Goal: Task Accomplishment & Management: Manage account settings

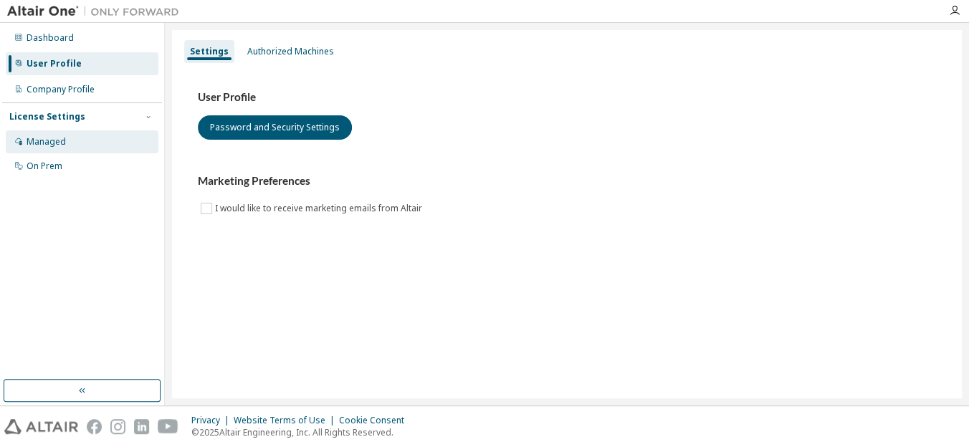
click at [54, 145] on div "Managed" at bounding box center [46, 141] width 39 height 11
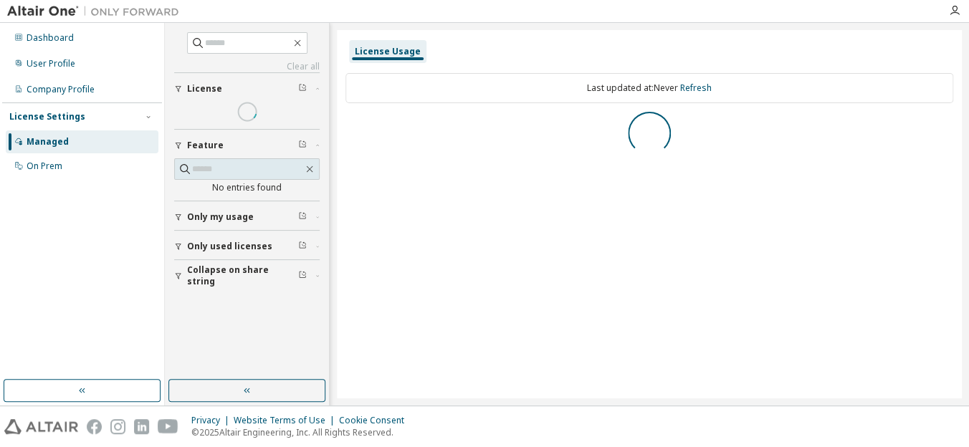
click at [54, 145] on div "Managed" at bounding box center [48, 141] width 42 height 11
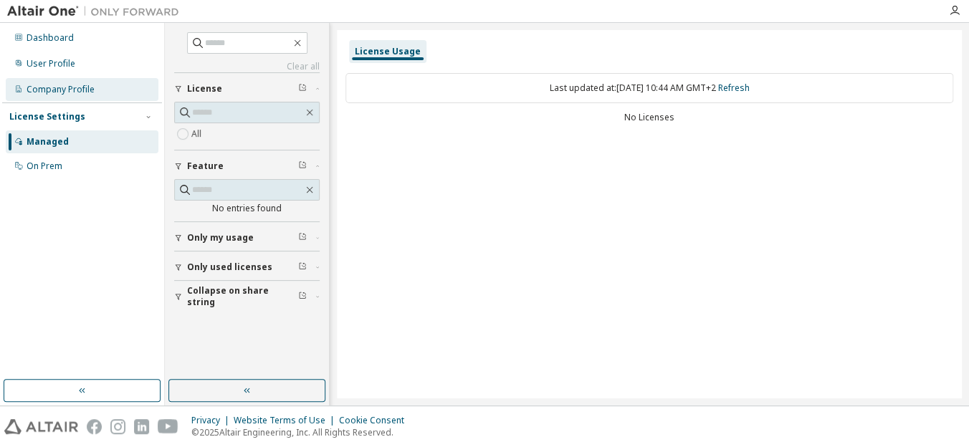
click at [67, 86] on div "Company Profile" at bounding box center [61, 89] width 68 height 11
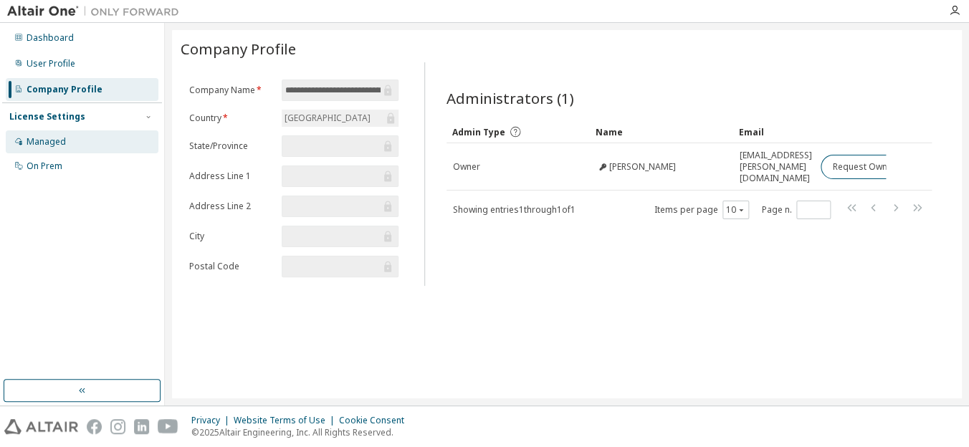
click at [64, 137] on div "Managed" at bounding box center [46, 141] width 39 height 11
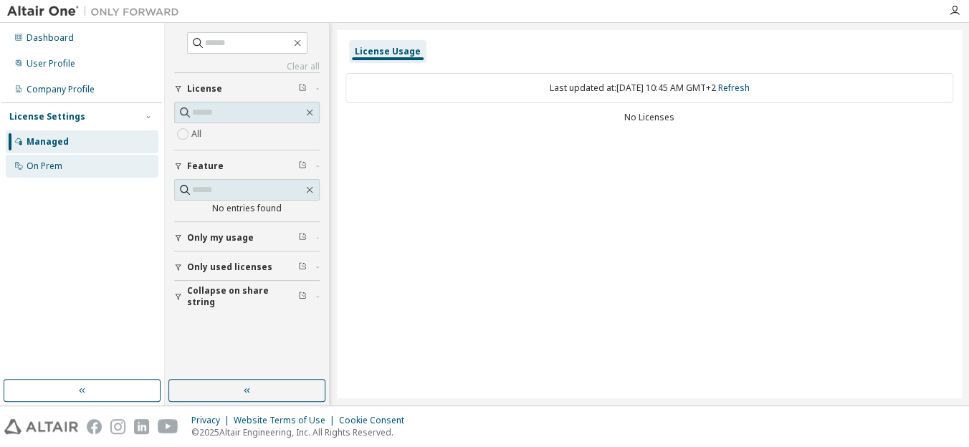
click at [62, 166] on div "On Prem" at bounding box center [45, 166] width 36 height 11
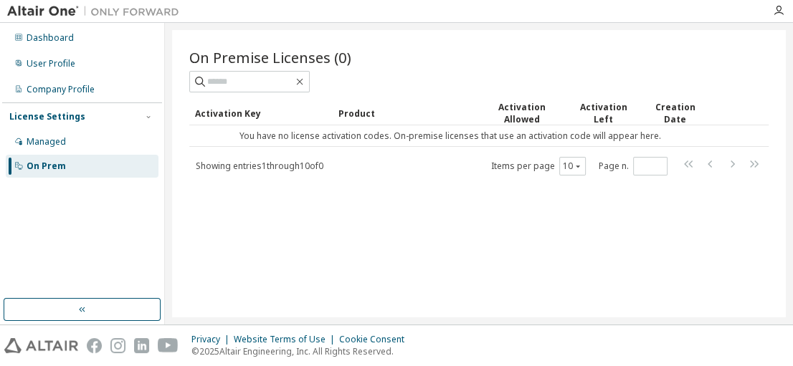
click at [490, 257] on div "On Premise Licenses (0) Clear Load Save Save As Field Operator Value Select fil…" at bounding box center [479, 173] width 614 height 287
click at [775, 9] on icon "button" at bounding box center [778, 10] width 11 height 11
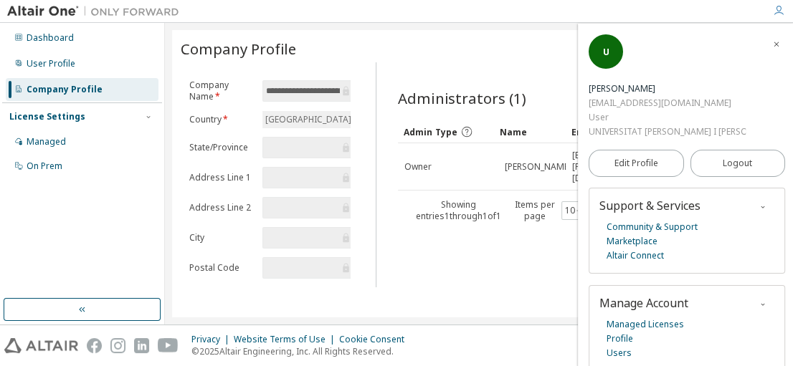
click at [772, 49] on icon "button" at bounding box center [776, 44] width 9 height 9
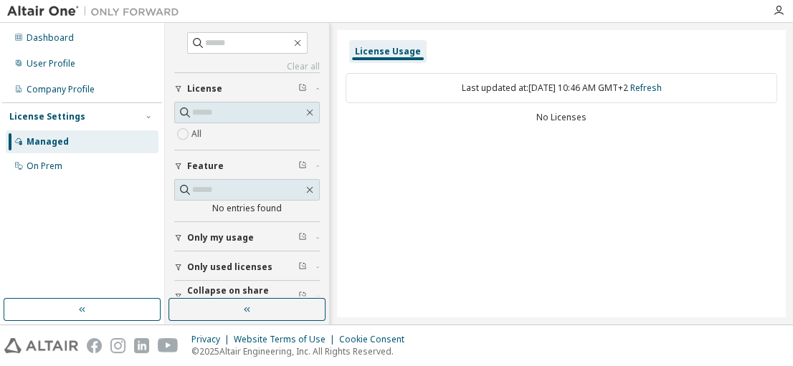
click at [451, 178] on div "License Usage Last updated at: Fri 2025-10-03 10:46 AM GMT+2 Refresh No Licenses" at bounding box center [561, 173] width 449 height 287
click at [780, 11] on icon "button" at bounding box center [778, 10] width 11 height 11
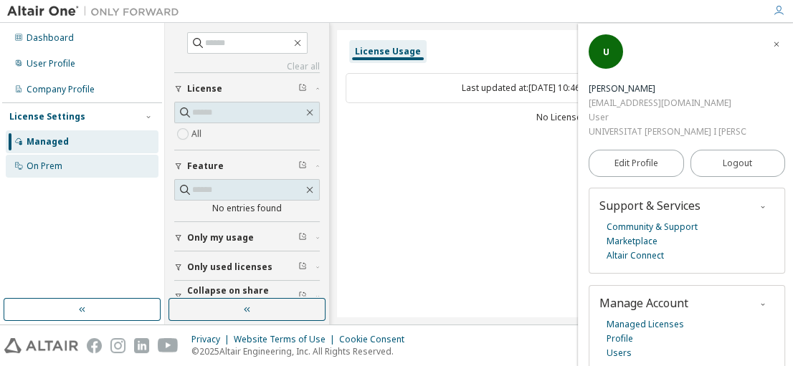
click at [85, 159] on div "On Prem" at bounding box center [82, 166] width 153 height 23
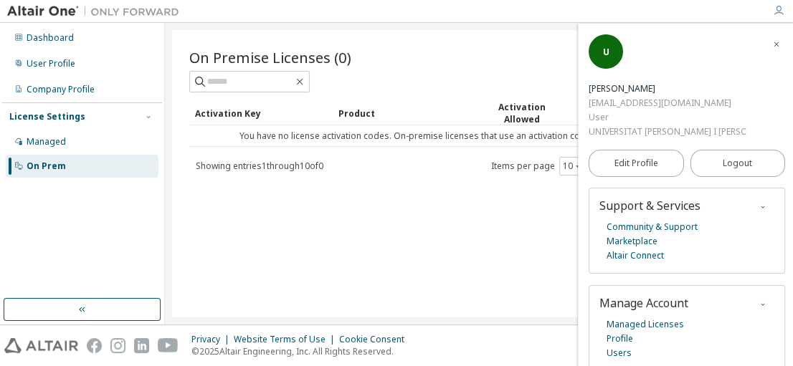
click at [416, 139] on td "You have no license activation codes. On-premise licenses that use an activatio…" at bounding box center [450, 136] width 522 height 22
click at [772, 43] on icon "button" at bounding box center [776, 44] width 9 height 9
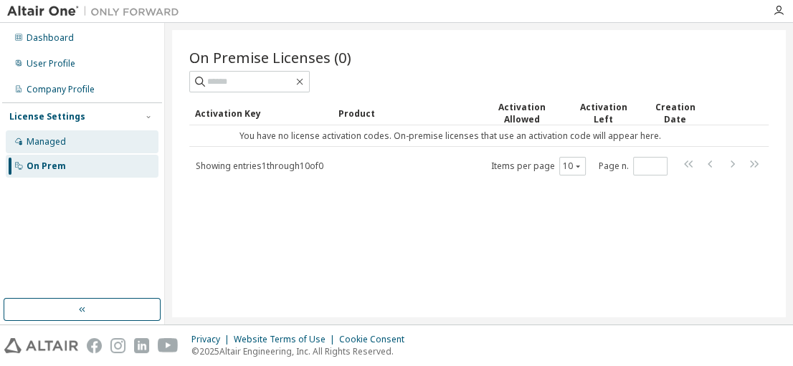
click at [80, 136] on div "Managed" at bounding box center [82, 141] width 153 height 23
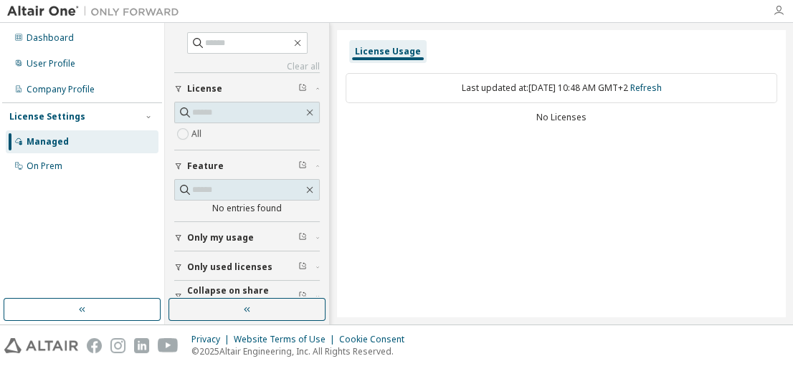
click at [782, 11] on icon "button" at bounding box center [778, 10] width 11 height 11
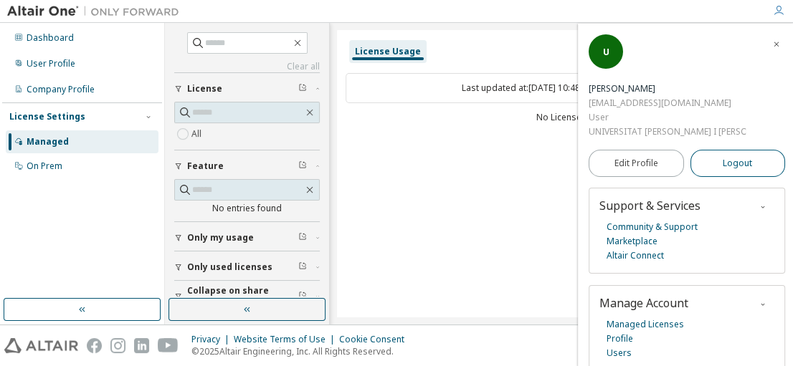
click at [723, 156] on span "Logout" at bounding box center [737, 163] width 29 height 14
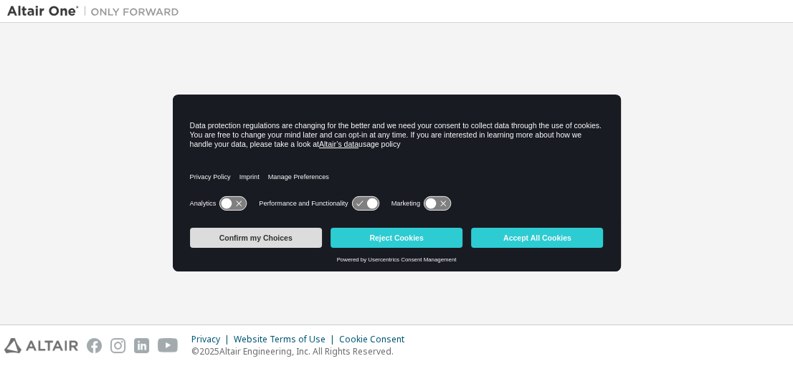
click at [291, 234] on button "Confirm my Choices" at bounding box center [256, 238] width 132 height 20
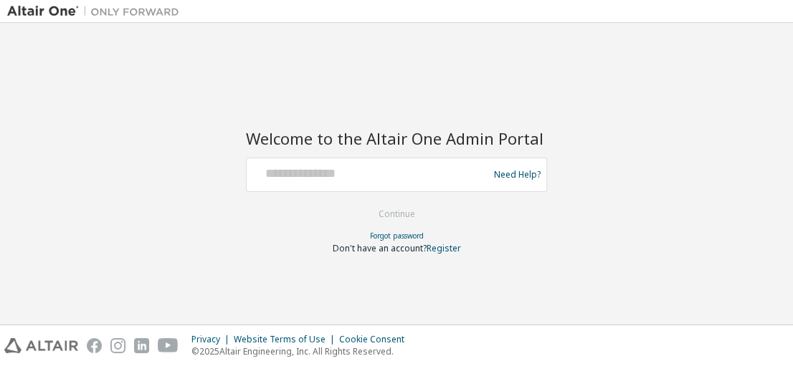
click at [400, 214] on form "Need Help? Please make sure that you provide your Global Login as email (e.g. @…" at bounding box center [396, 206] width 301 height 97
click at [369, 154] on div "Welcome to the Altair One Admin Portal Need Help? Please make sure that you pro…" at bounding box center [396, 183] width 301 height 142
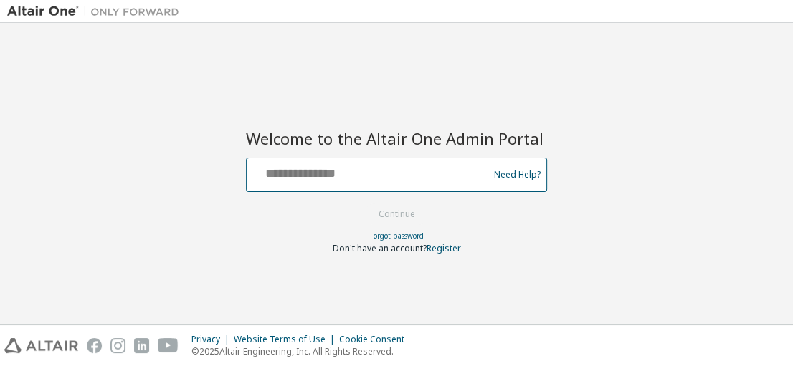
click at [295, 170] on input "text" at bounding box center [369, 171] width 234 height 21
type input "**********"
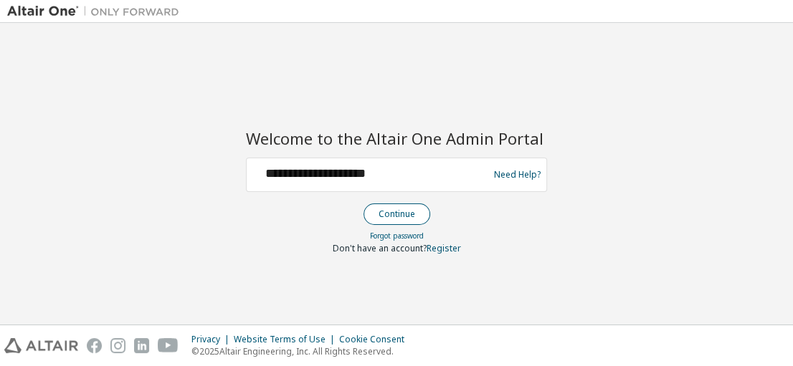
click at [382, 211] on button "Continue" at bounding box center [396, 215] width 67 height 22
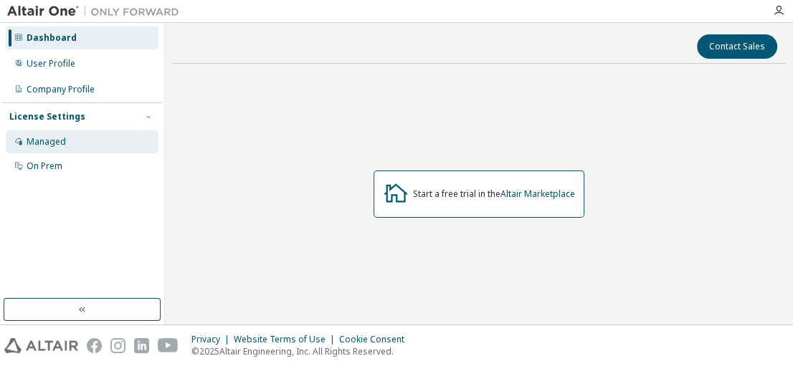
click at [47, 147] on div "Managed" at bounding box center [46, 141] width 39 height 11
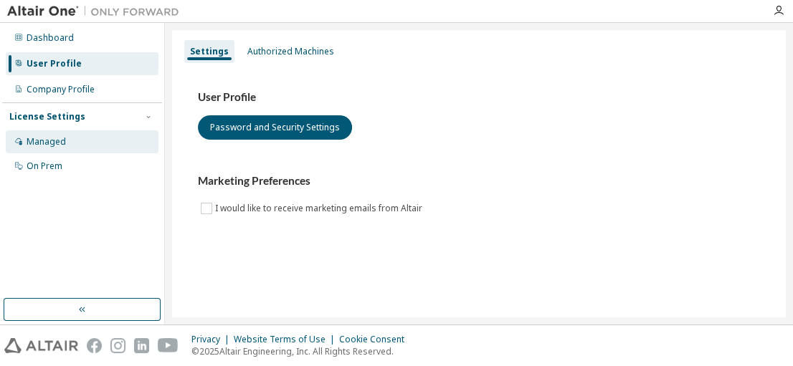
click at [66, 146] on div "Managed" at bounding box center [82, 141] width 153 height 23
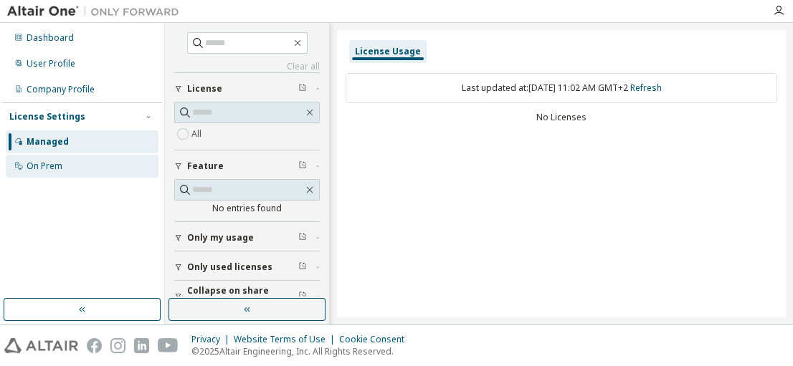
click at [54, 160] on div "On Prem" at bounding box center [82, 166] width 153 height 23
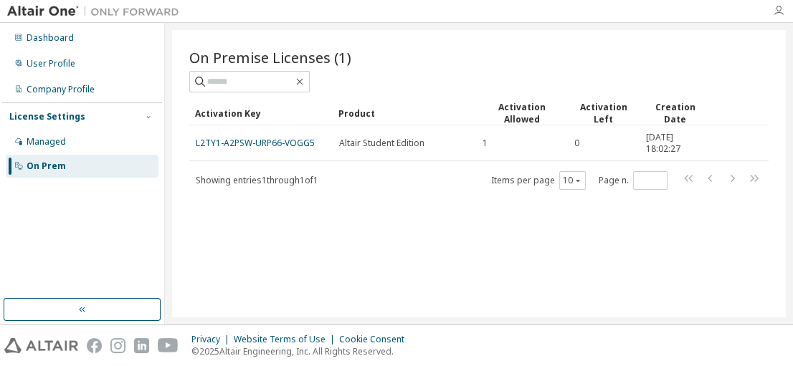
click at [778, 15] on icon "button" at bounding box center [778, 10] width 11 height 11
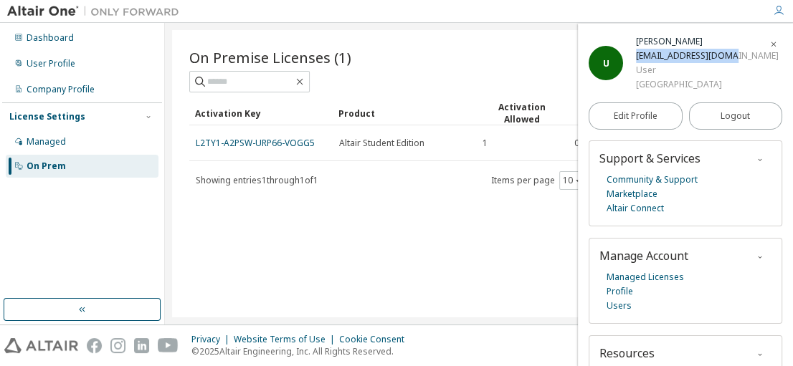
drag, startPoint x: 634, startPoint y: 59, endPoint x: 735, endPoint y: 63, distance: 101.2
click at [735, 63] on div "U Uzair Shakir 223217026@seu.edu.cn User Southeast University" at bounding box center [686, 62] width 194 height 57
click at [414, 278] on div "On Premise Licenses (1) Clear Load Save Save As Field Operator Value Select fil…" at bounding box center [479, 173] width 614 height 287
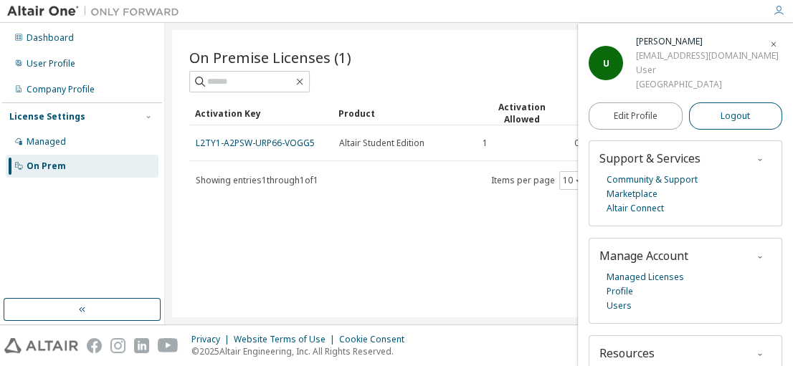
click at [723, 115] on span "Logout" at bounding box center [734, 116] width 29 height 14
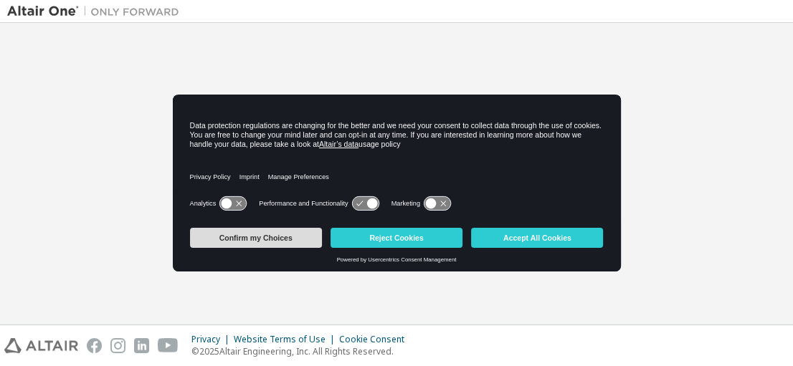
click at [289, 233] on button "Confirm my Choices" at bounding box center [256, 238] width 132 height 20
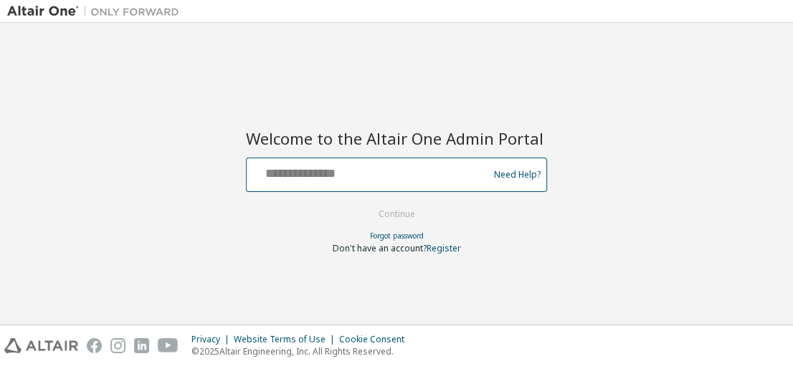
click at [338, 178] on input "text" at bounding box center [369, 171] width 234 height 21
type input "**********"
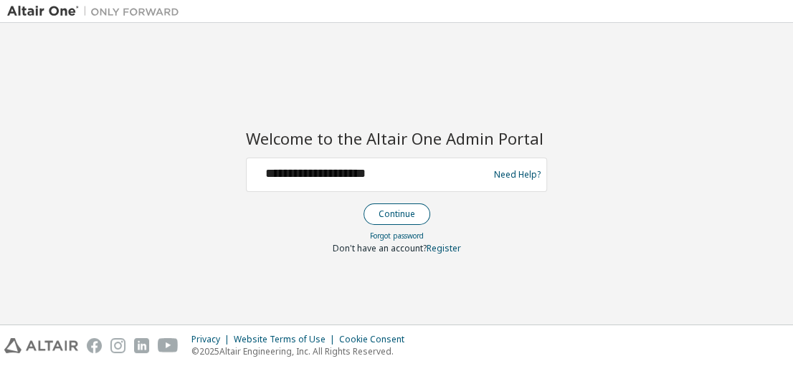
click at [377, 210] on button "Continue" at bounding box center [396, 215] width 67 height 22
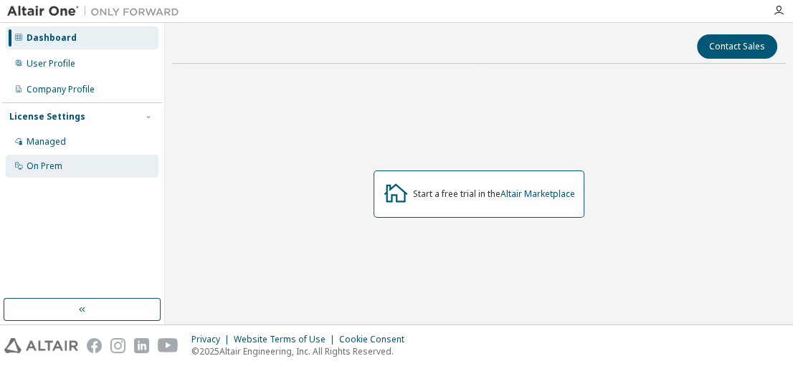
click at [40, 168] on div "On Prem" at bounding box center [45, 166] width 36 height 11
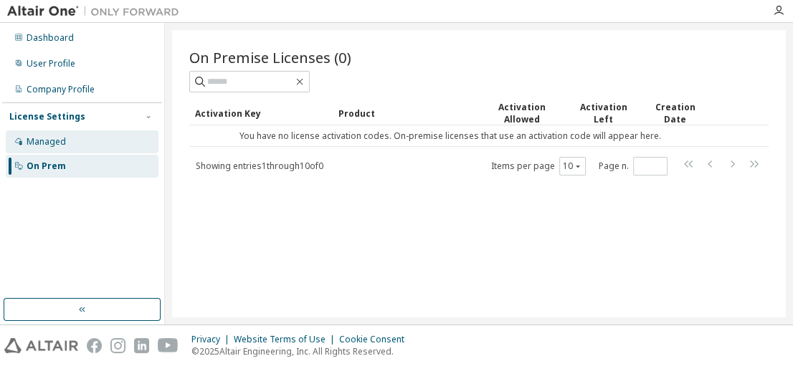
click at [44, 151] on div "Managed" at bounding box center [82, 141] width 153 height 23
